Goal: Transaction & Acquisition: Purchase product/service

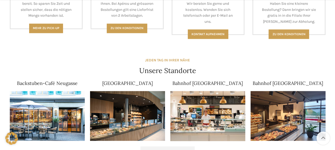
scroll to position [303, 0]
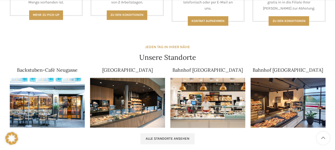
click at [290, 69] on link "Bahnhof Rheineck" at bounding box center [288, 70] width 70 height 6
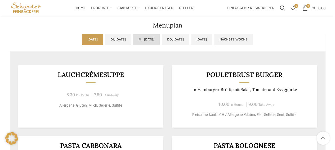
scroll to position [242, 0]
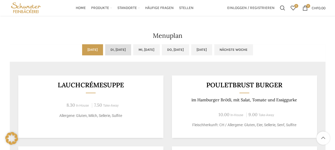
click at [117, 49] on link "Di, 14.10.2025" at bounding box center [118, 49] width 26 height 11
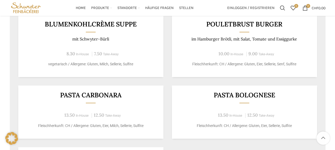
scroll to position [246, 0]
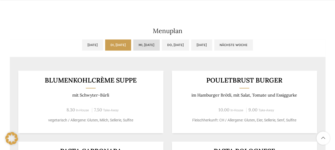
click at [151, 42] on link "Mi, 15.10.2025" at bounding box center [146, 44] width 26 height 11
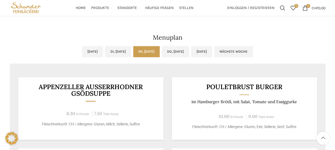
scroll to position [239, 0]
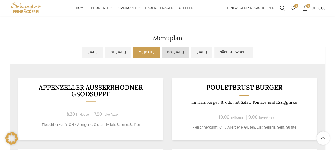
click at [181, 50] on link "Do, 16.10.2025" at bounding box center [175, 52] width 27 height 11
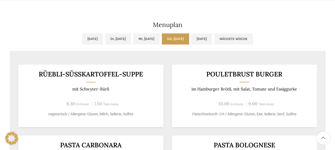
scroll to position [253, 0]
click at [212, 38] on link "Fr, 17.10.2025" at bounding box center [201, 38] width 21 height 11
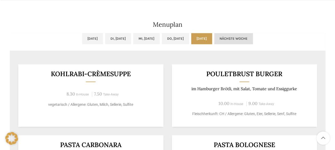
click at [249, 40] on link "Nächste Woche" at bounding box center [233, 38] width 39 height 11
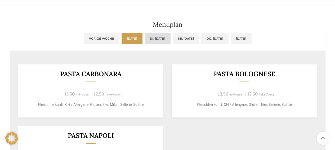
click at [145, 36] on link "Di, 21.10.2025" at bounding box center [158, 38] width 26 height 11
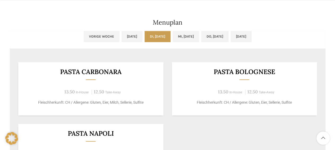
scroll to position [234, 0]
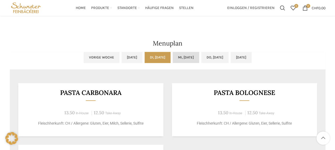
click at [182, 59] on link "Mi, 22.10.2025" at bounding box center [186, 57] width 26 height 11
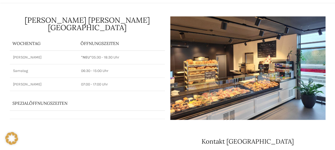
scroll to position [0, 0]
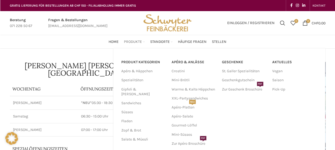
click at [132, 42] on span "Produkte" at bounding box center [133, 41] width 18 height 5
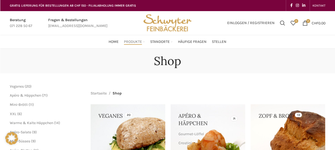
scroll to position [6, 0]
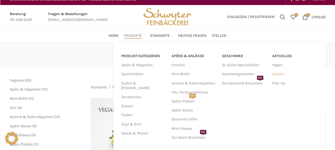
click at [279, 76] on link "Saison" at bounding box center [294, 74] width 45 height 9
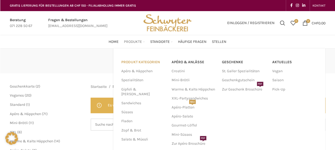
click at [143, 62] on link "PRODUKT KATEGORIEN" at bounding box center [143, 62] width 44 height 9
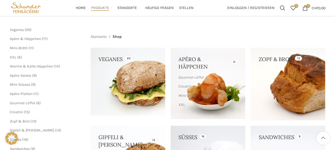
scroll to position [57, 0]
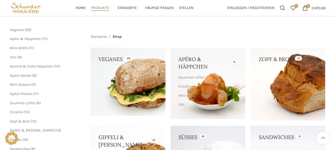
click at [139, 78] on link at bounding box center [128, 82] width 75 height 68
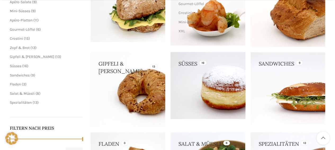
scroll to position [131, 0]
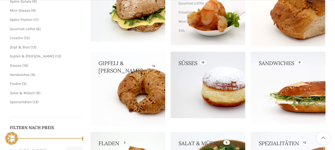
click at [266, 87] on link at bounding box center [288, 88] width 75 height 72
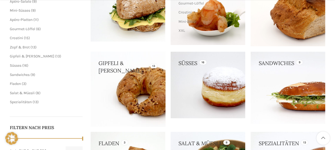
click at [144, 65] on link at bounding box center [128, 89] width 75 height 75
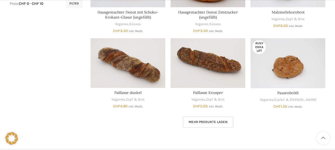
scroll to position [359, 0]
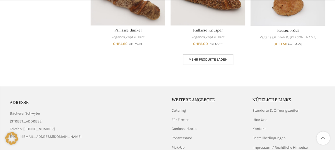
click at [196, 61] on link "Mehr Produkte laden" at bounding box center [208, 59] width 51 height 11
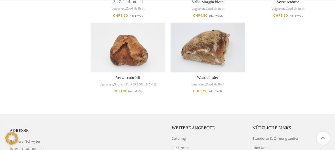
scroll to position [539, 0]
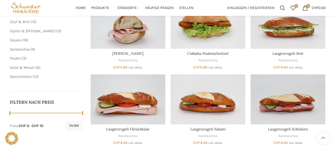
scroll to position [174, 0]
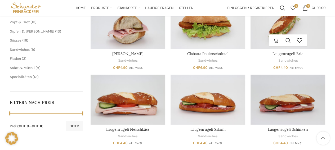
click at [296, 27] on img "Laugenrugeli Brie" at bounding box center [288, 24] width 75 height 50
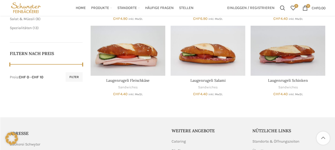
scroll to position [223, 0]
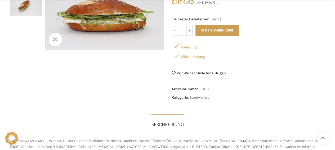
scroll to position [70, 0]
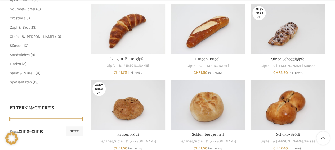
scroll to position [280, 0]
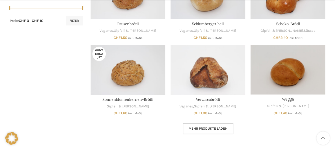
click at [202, 130] on span "Mehr Produkte laden" at bounding box center [208, 129] width 39 height 4
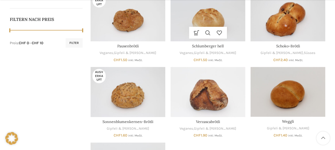
scroll to position [213, 0]
